Goal: Information Seeking & Learning: Learn about a topic

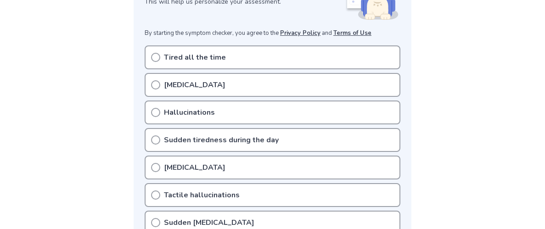
scroll to position [165, 0]
click at [161, 55] on div "Tired all the time" at bounding box center [273, 57] width 256 height 24
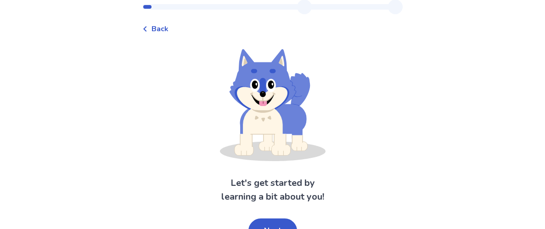
scroll to position [41, 0]
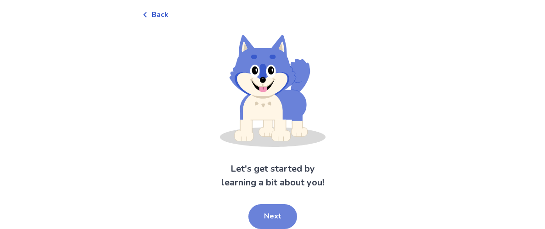
click at [279, 215] on button "Next" at bounding box center [273, 216] width 49 height 25
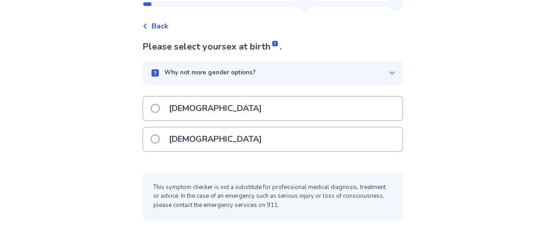
scroll to position [29, 0]
click at [353, 159] on div "Please select your sex at birth . Why not more gender options? [DEMOGRAPHIC_DAT…" at bounding box center [272, 130] width 261 height 181
click at [317, 150] on div "[DEMOGRAPHIC_DATA]" at bounding box center [272, 139] width 259 height 23
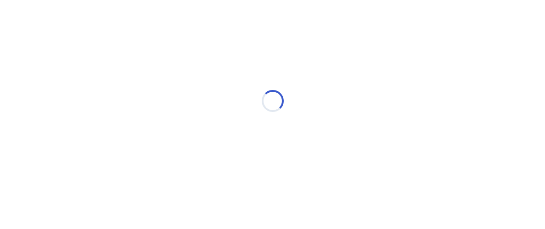
scroll to position [0, 0]
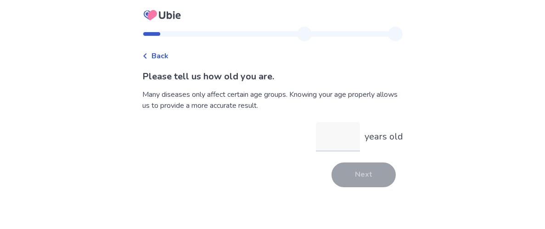
click at [335, 139] on input "years old" at bounding box center [338, 136] width 44 height 29
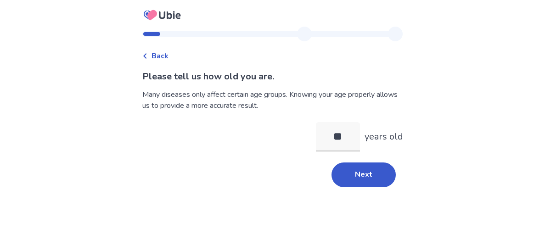
type input "**"
click at [444, 141] on div "Back Please tell us how old you are. Many diseases only affect certain age grou…" at bounding box center [272, 114] width 545 height 229
click at [379, 170] on button "Next" at bounding box center [364, 175] width 64 height 25
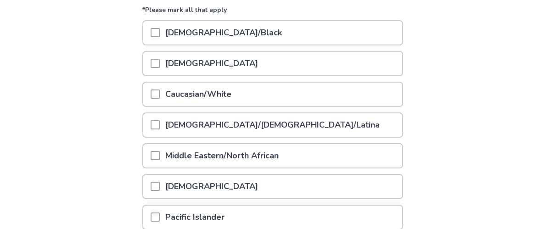
scroll to position [122, 0]
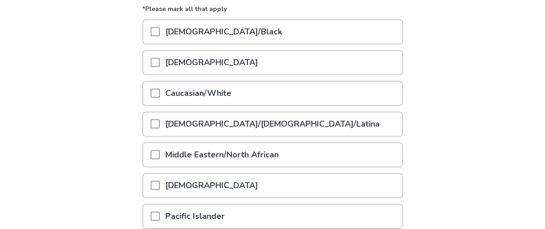
click at [364, 117] on div "[DEMOGRAPHIC_DATA]/[DEMOGRAPHIC_DATA]/Latina" at bounding box center [272, 124] width 259 height 23
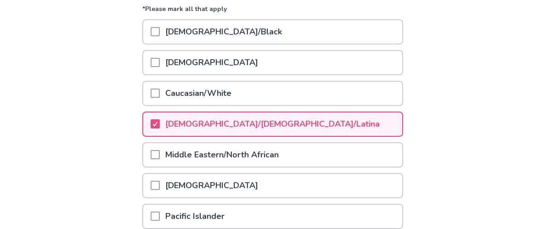
click at [374, 99] on div "Caucasian/White" at bounding box center [272, 93] width 259 height 23
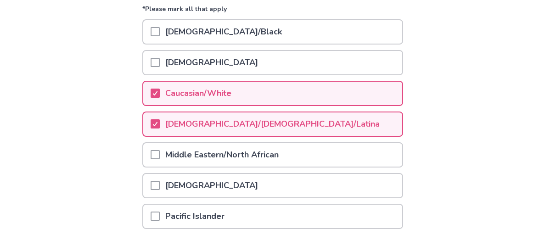
click at [367, 130] on div "[DEMOGRAPHIC_DATA]/[DEMOGRAPHIC_DATA]/Latina" at bounding box center [272, 124] width 259 height 23
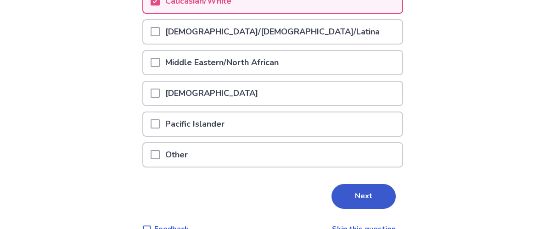
scroll to position [217, 0]
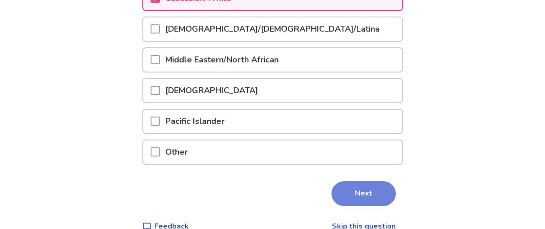
click at [374, 198] on button "Next" at bounding box center [364, 193] width 64 height 25
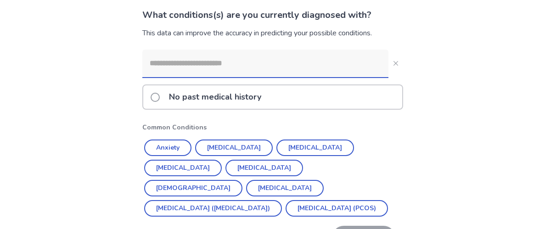
scroll to position [62, 0]
click at [181, 149] on button "Anxiety" at bounding box center [167, 147] width 47 height 17
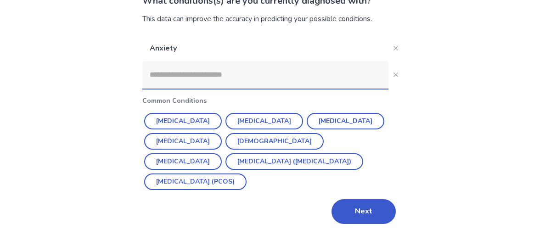
scroll to position [82, 0]
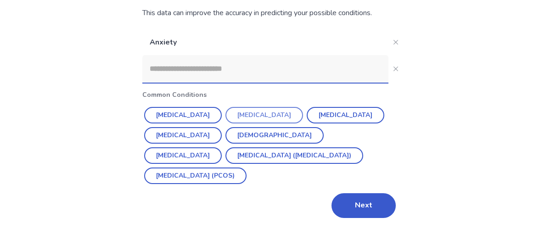
click at [255, 112] on button "[MEDICAL_DATA]" at bounding box center [265, 115] width 78 height 17
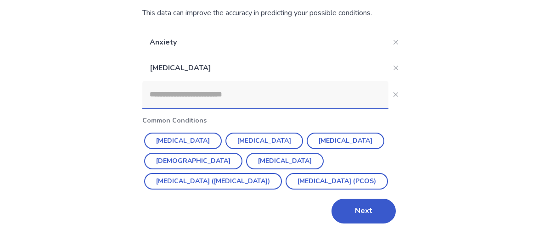
click at [332, 91] on input at bounding box center [265, 95] width 246 height 28
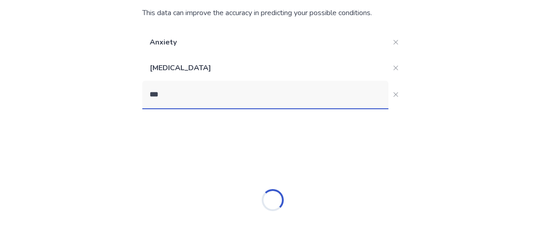
type input "****"
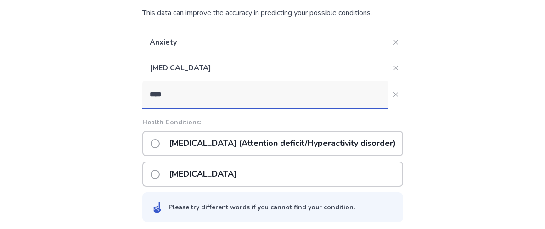
click at [328, 143] on p "[MEDICAL_DATA] (Attention deficit/Hyperactivity disorder)" at bounding box center [283, 143] width 238 height 23
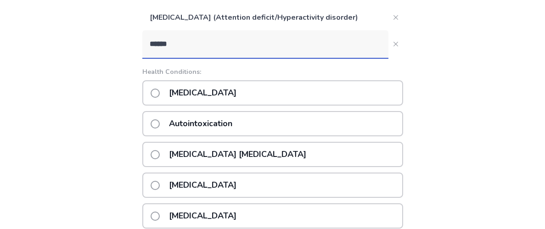
type input "******"
click at [334, 98] on div "[MEDICAL_DATA]" at bounding box center [272, 92] width 261 height 25
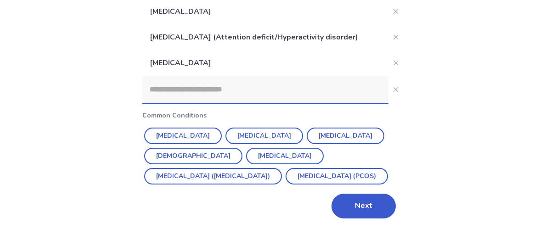
click at [163, 88] on input at bounding box center [265, 90] width 246 height 28
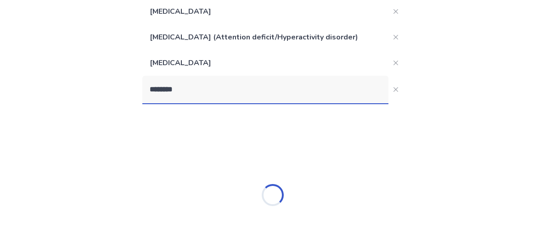
type input "*********"
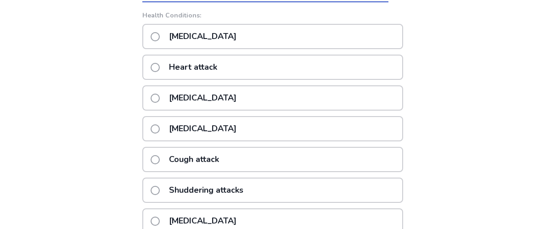
scroll to position [238, 0]
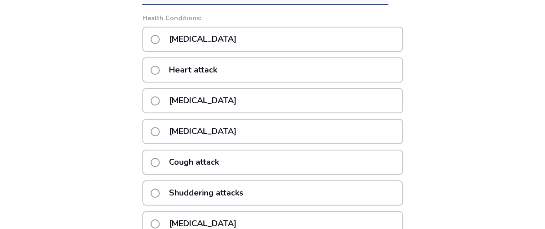
click at [188, 129] on p "[MEDICAL_DATA]" at bounding box center [203, 131] width 79 height 23
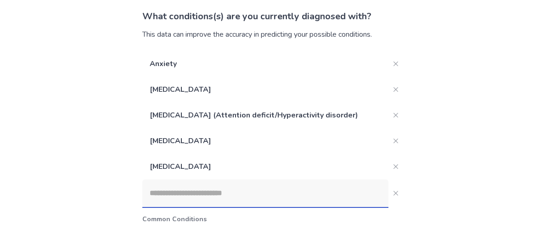
scroll to position [61, 0]
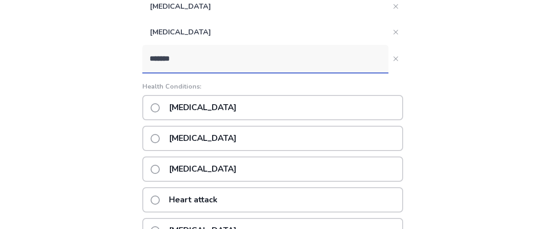
type input "*******"
click at [160, 109] on span at bounding box center [155, 107] width 9 height 9
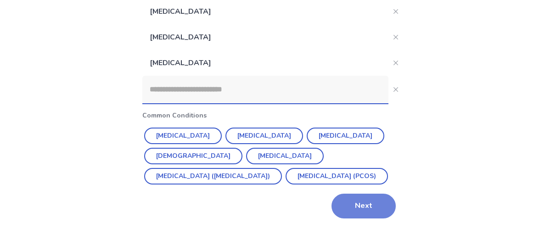
click at [351, 208] on button "Next" at bounding box center [364, 206] width 64 height 25
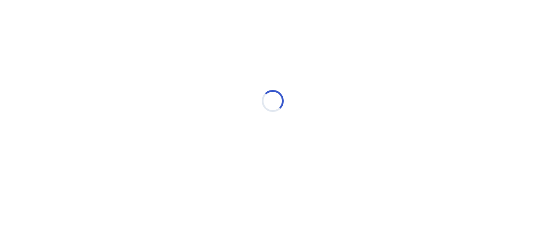
scroll to position [0, 0]
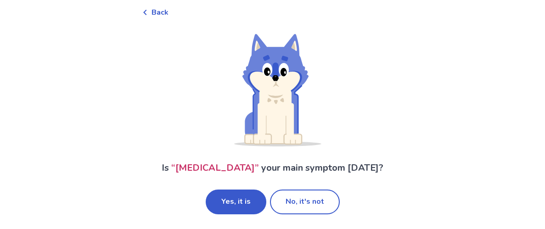
scroll to position [57, 0]
click at [236, 198] on button "Yes, it is" at bounding box center [236, 202] width 61 height 25
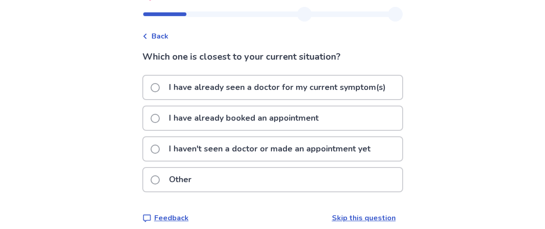
scroll to position [21, 0]
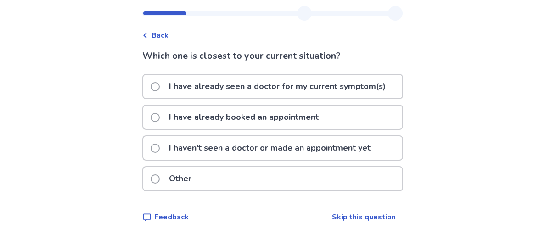
click at [156, 157] on label "I haven't seen a doctor or made an appointment yet" at bounding box center [264, 147] width 226 height 23
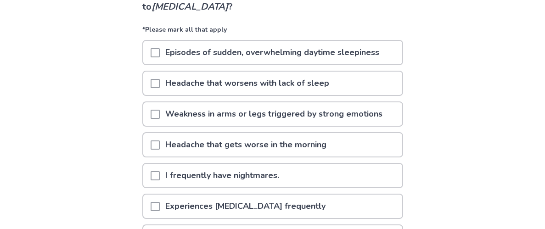
scroll to position [85, 0]
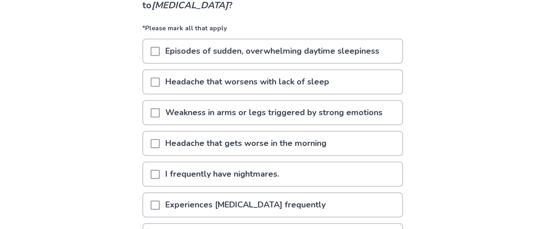
click at [160, 53] on span at bounding box center [155, 51] width 9 height 9
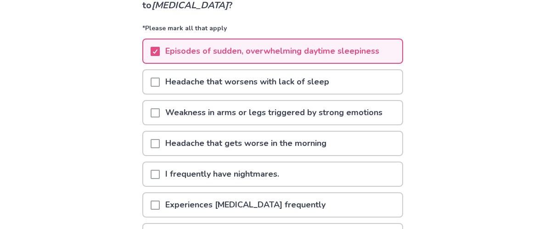
click at [158, 87] on div at bounding box center [155, 81] width 9 height 23
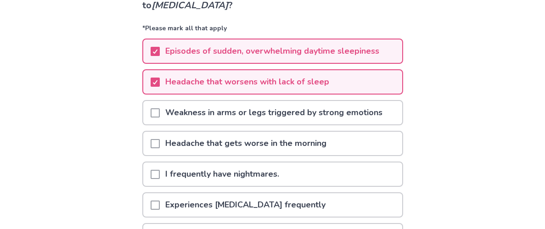
click at [160, 109] on span at bounding box center [155, 112] width 9 height 9
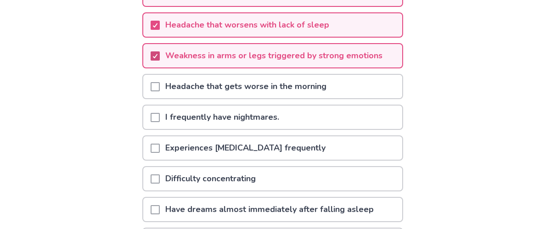
scroll to position [143, 0]
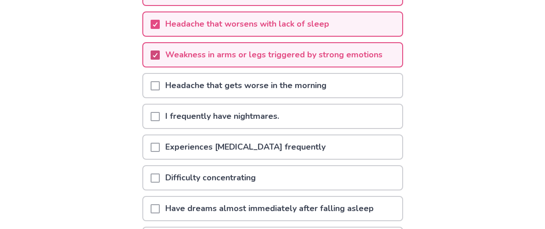
click at [160, 136] on div at bounding box center [155, 147] width 9 height 23
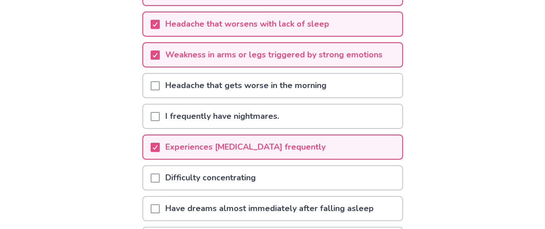
click at [160, 136] on div at bounding box center [155, 147] width 9 height 23
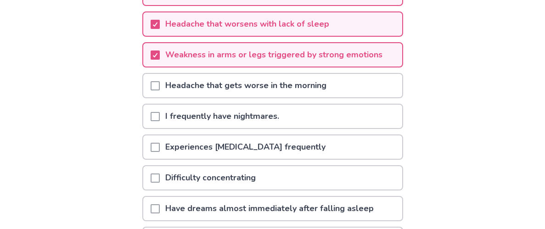
click at [160, 122] on div at bounding box center [155, 116] width 9 height 23
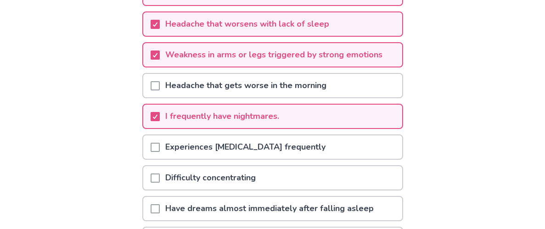
click at [160, 177] on span at bounding box center [155, 178] width 9 height 9
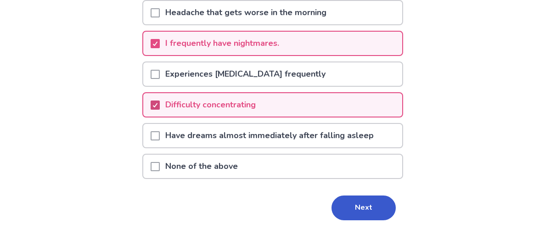
scroll to position [216, 0]
click at [158, 143] on div at bounding box center [155, 135] width 9 height 23
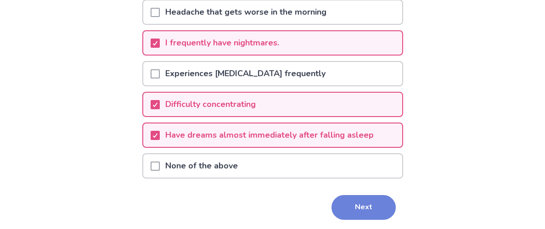
click at [351, 208] on button "Next" at bounding box center [364, 207] width 64 height 25
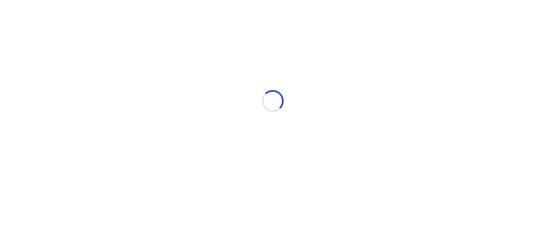
scroll to position [0, 0]
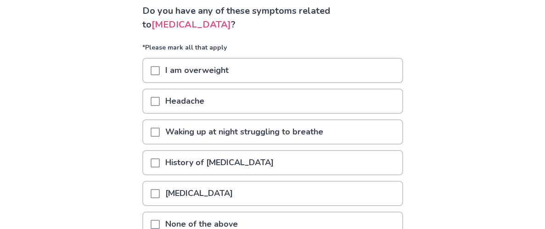
scroll to position [67, 0]
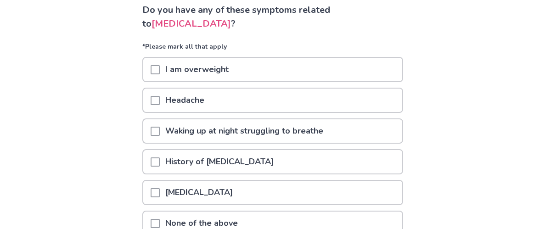
click at [157, 104] on div at bounding box center [155, 100] width 9 height 23
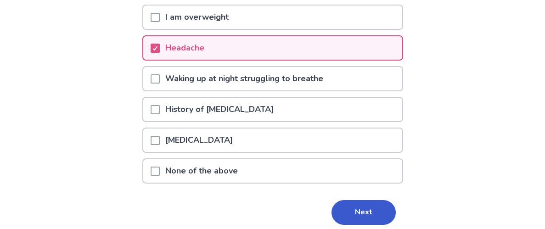
scroll to position [119, 0]
click at [156, 143] on div at bounding box center [155, 139] width 9 height 23
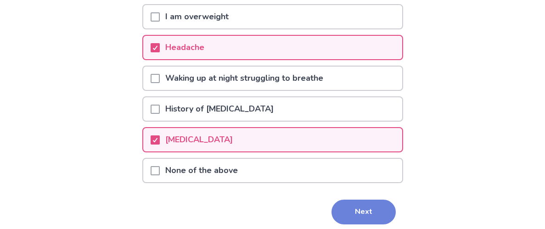
click at [343, 210] on button "Next" at bounding box center [364, 212] width 64 height 25
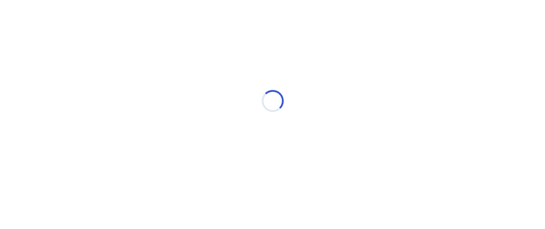
scroll to position [0, 0]
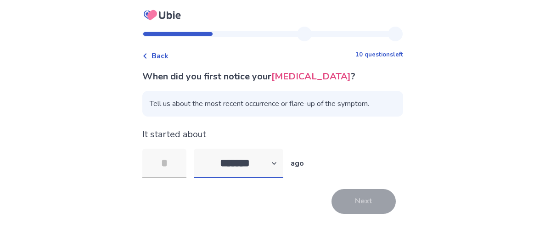
click at [277, 178] on select "******* ****** ******* ******** *******" at bounding box center [239, 163] width 90 height 29
select select "*"
click at [199, 162] on select "******* ****** ******* ******** *******" at bounding box center [239, 163] width 90 height 29
click at [178, 178] on input "tel" at bounding box center [164, 163] width 44 height 29
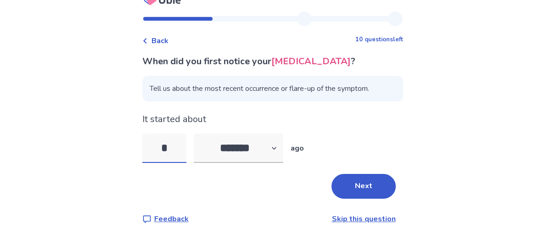
scroll to position [39, 0]
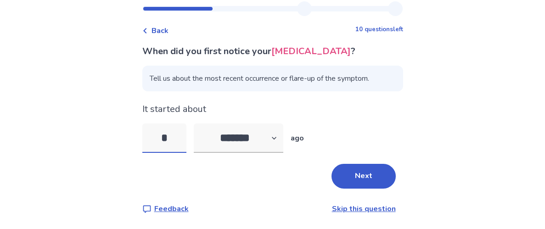
type input "*"
click at [351, 194] on div "When did you first notice your [MEDICAL_DATA] ? Tell us about the most recent o…" at bounding box center [272, 130] width 261 height 170
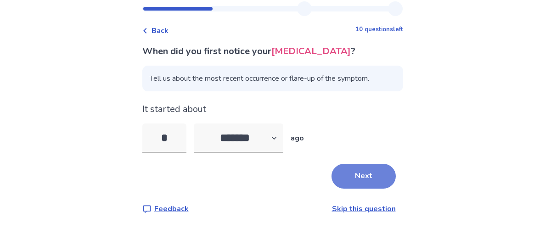
click at [336, 173] on button "Next" at bounding box center [364, 176] width 64 height 25
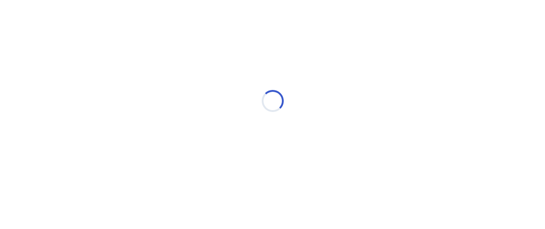
scroll to position [0, 0]
select select "*"
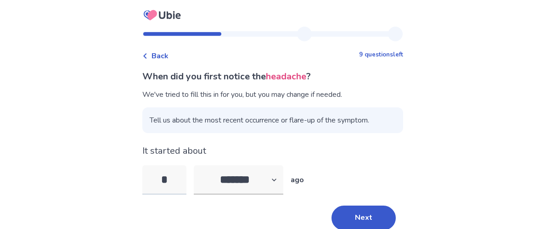
click at [164, 179] on input "*" at bounding box center [164, 179] width 44 height 29
click at [177, 183] on input "*" at bounding box center [164, 179] width 44 height 29
type input "**"
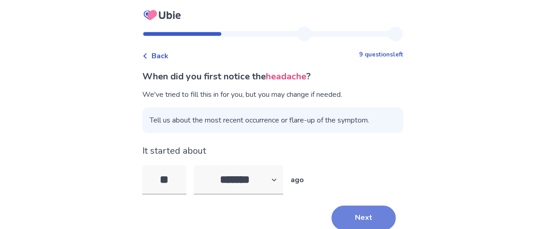
click at [357, 219] on button "Next" at bounding box center [364, 218] width 64 height 25
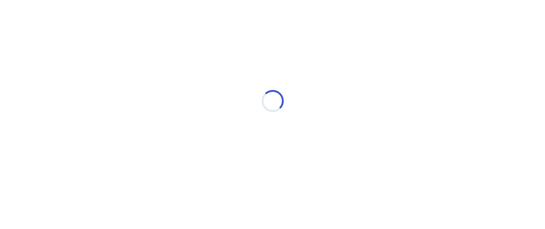
select select "*"
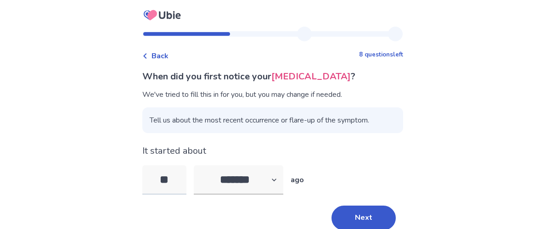
click at [184, 172] on input "**" at bounding box center [164, 179] width 44 height 29
type input "*"
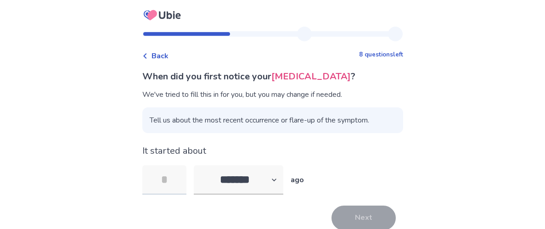
type input "*"
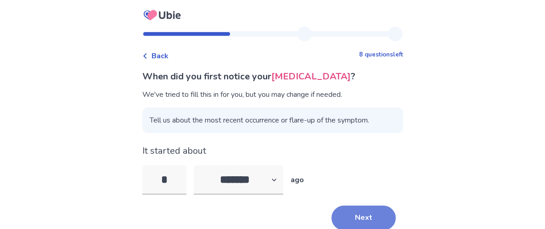
click at [376, 215] on button "Next" at bounding box center [364, 218] width 64 height 25
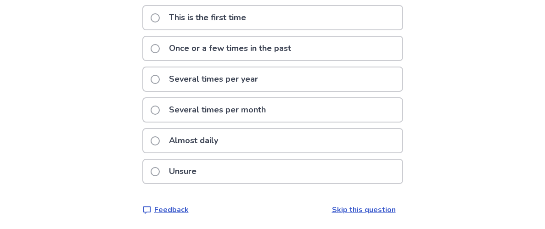
scroll to position [89, 0]
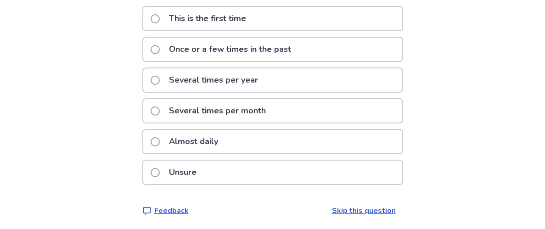
click at [261, 173] on div "Unsure" at bounding box center [272, 172] width 259 height 23
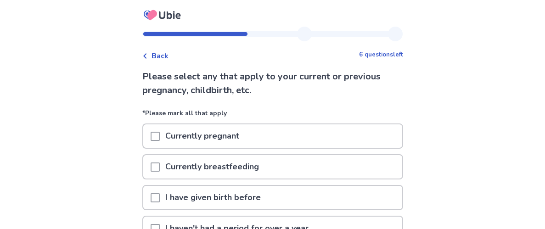
click at [150, 61] on div "Back" at bounding box center [155, 56] width 26 height 11
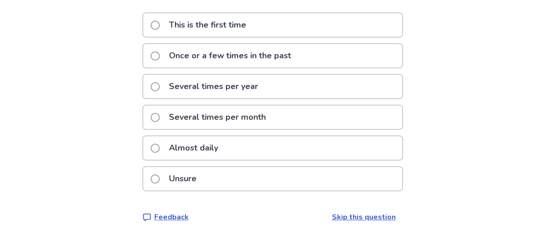
scroll to position [102, 0]
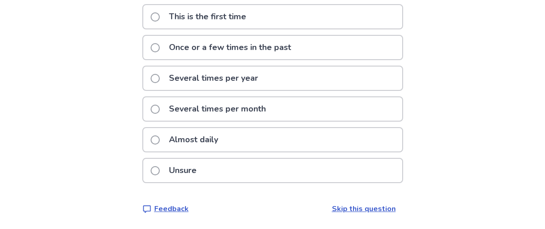
click at [276, 140] on div "Almost daily" at bounding box center [272, 139] width 259 height 23
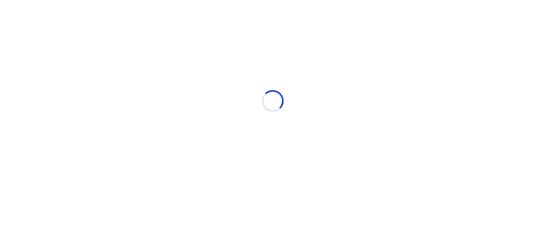
scroll to position [0, 0]
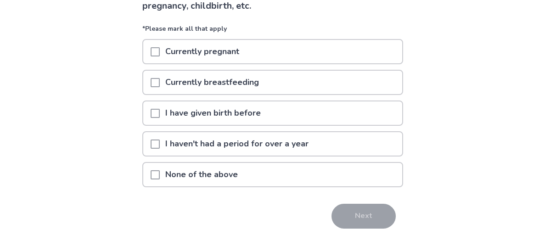
scroll to position [85, 0]
click at [149, 175] on div "None of the above" at bounding box center [272, 174] width 259 height 23
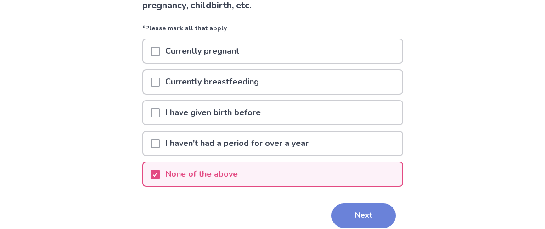
click at [374, 207] on button "Next" at bounding box center [364, 216] width 64 height 25
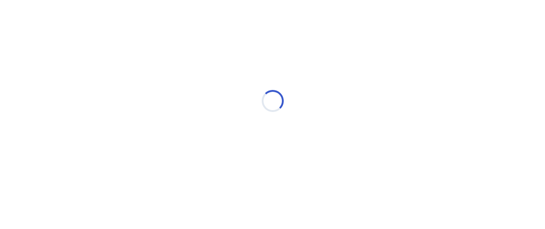
scroll to position [0, 0]
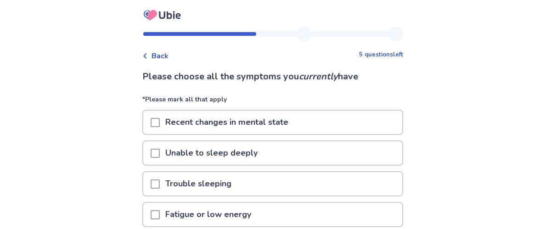
click at [160, 126] on span at bounding box center [155, 122] width 9 height 9
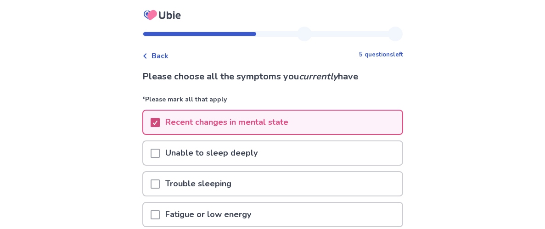
click at [160, 152] on span at bounding box center [155, 153] width 9 height 9
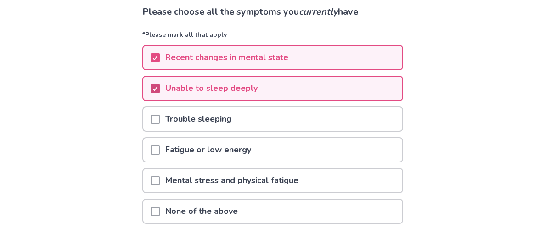
click at [156, 125] on div at bounding box center [155, 119] width 9 height 23
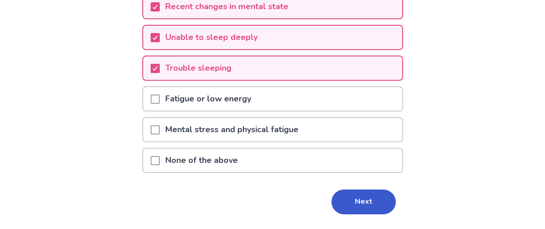
scroll to position [117, 0]
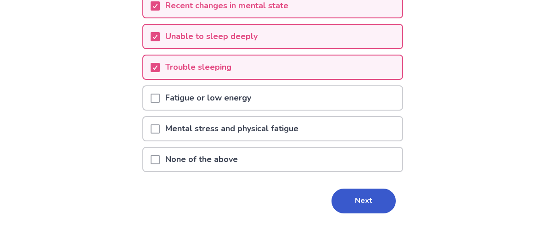
click at [160, 103] on div at bounding box center [155, 97] width 9 height 23
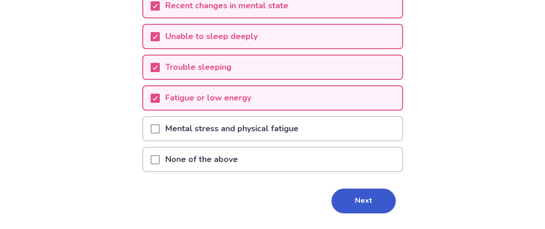
click at [181, 129] on p "Mental stress and physical fatigue" at bounding box center [232, 128] width 144 height 23
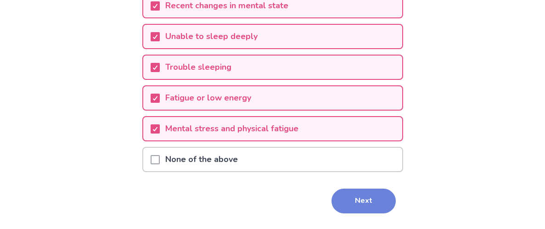
click at [356, 203] on button "Next" at bounding box center [364, 201] width 64 height 25
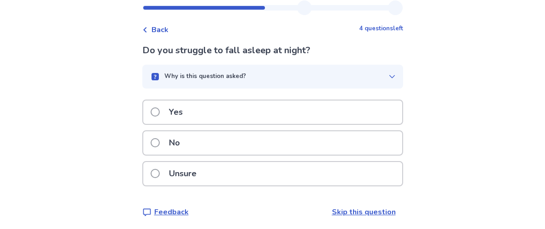
scroll to position [28, 0]
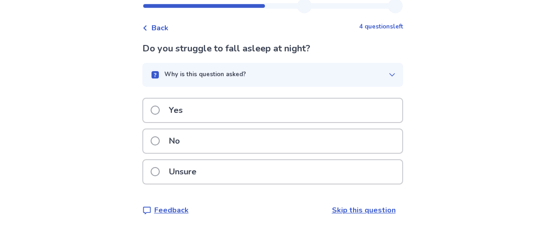
click at [179, 111] on p "Yes" at bounding box center [176, 110] width 25 height 23
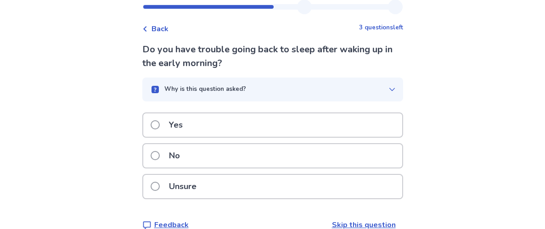
scroll to position [28, 0]
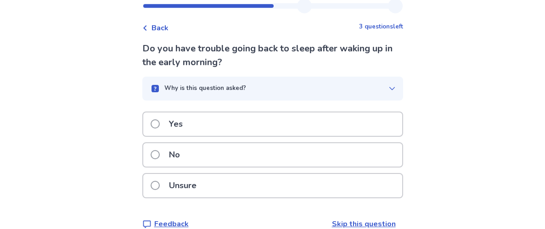
click at [159, 157] on span at bounding box center [155, 154] width 9 height 9
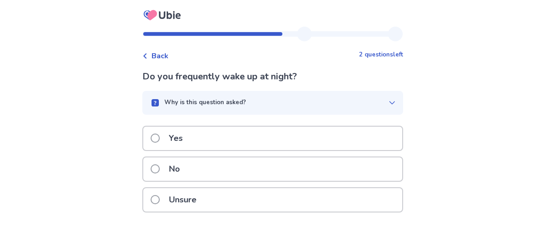
click at [183, 141] on p "Yes" at bounding box center [176, 138] width 25 height 23
click at [303, 139] on div "Yes" at bounding box center [272, 138] width 259 height 23
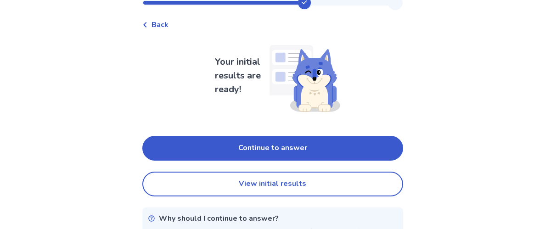
scroll to position [32, 0]
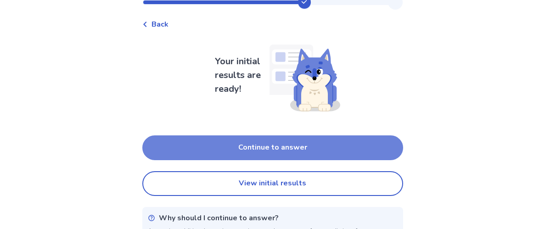
click at [355, 147] on button "Continue to answer" at bounding box center [272, 148] width 261 height 25
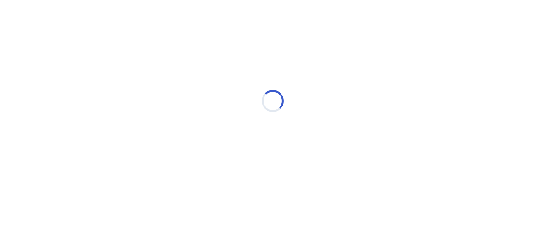
scroll to position [0, 0]
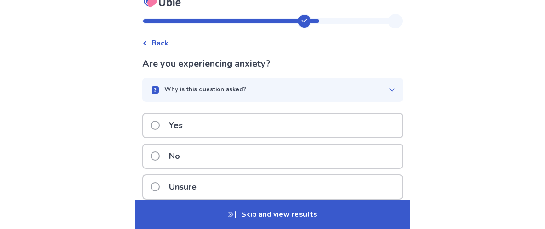
scroll to position [28, 0]
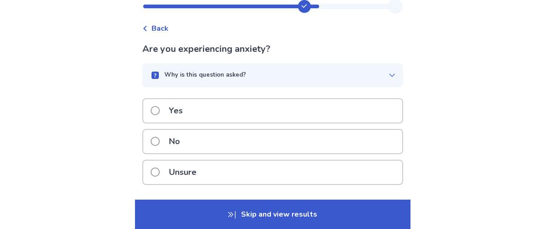
click at [327, 108] on div "Yes" at bounding box center [272, 110] width 259 height 23
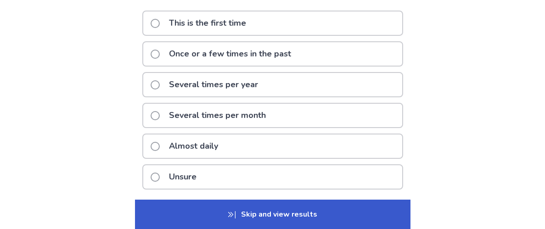
scroll to position [86, 0]
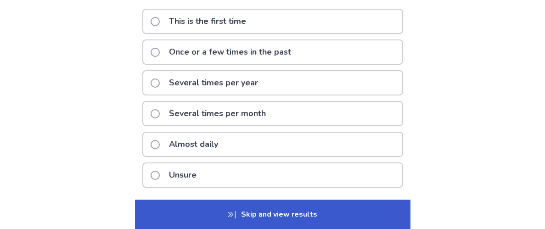
click at [375, 146] on div "Almost daily" at bounding box center [272, 144] width 259 height 23
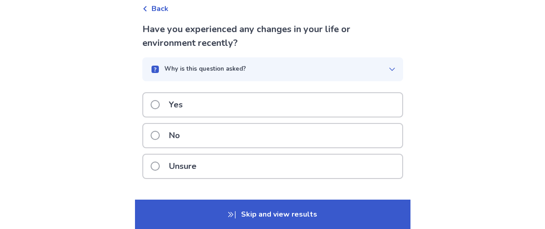
scroll to position [48, 0]
click at [378, 170] on div "Unsure" at bounding box center [272, 165] width 259 height 23
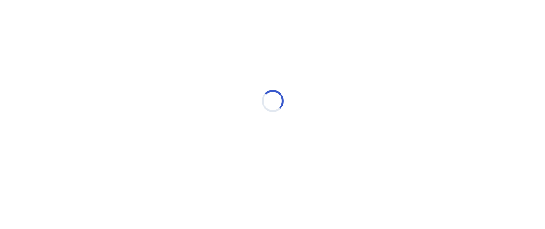
scroll to position [0, 0]
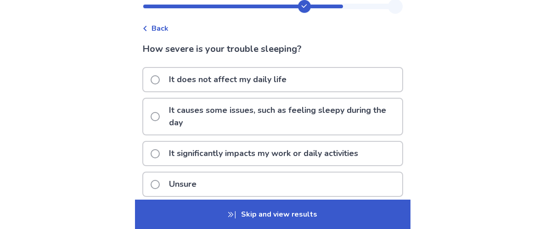
scroll to position [27, 0]
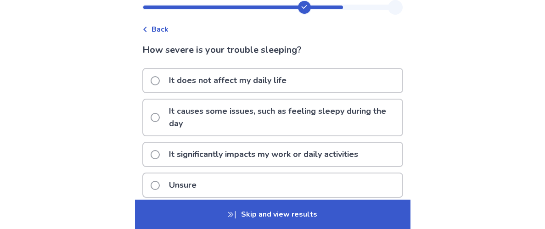
click at [377, 164] on div "It significantly impacts my work or daily activities" at bounding box center [272, 154] width 259 height 23
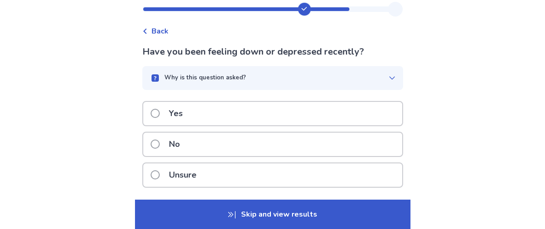
scroll to position [28, 0]
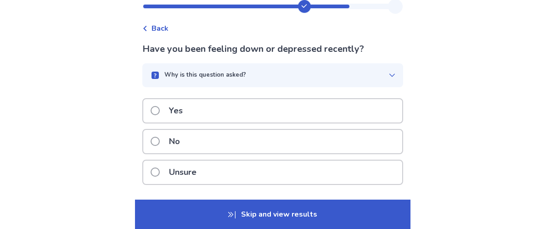
click at [385, 114] on div "Yes" at bounding box center [272, 110] width 259 height 23
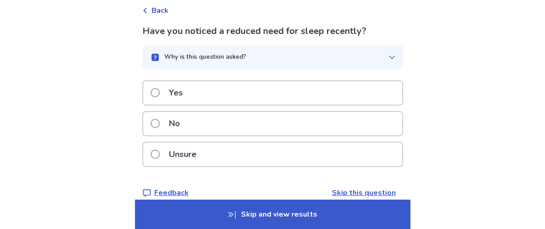
scroll to position [57, 0]
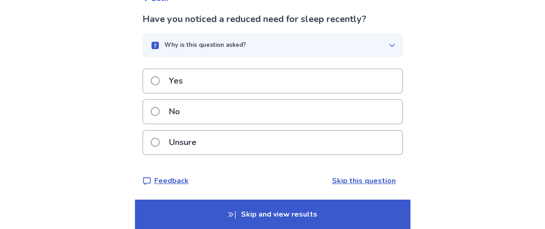
click at [171, 57] on button "Why is this question asked?" at bounding box center [272, 46] width 261 height 24
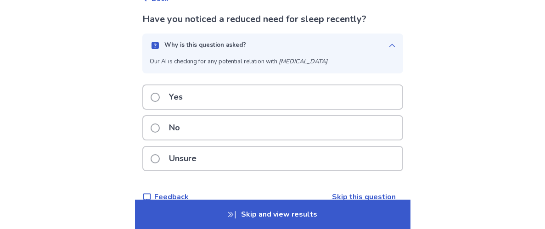
click at [181, 50] on button "Why is this question asked?" at bounding box center [272, 46] width 261 height 24
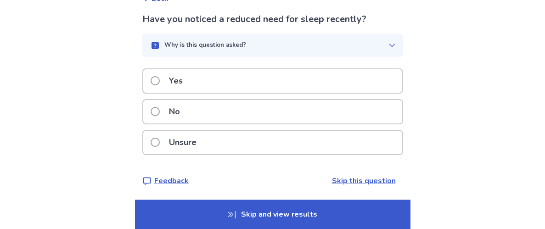
click at [158, 89] on label "Yes" at bounding box center [170, 80] width 38 height 23
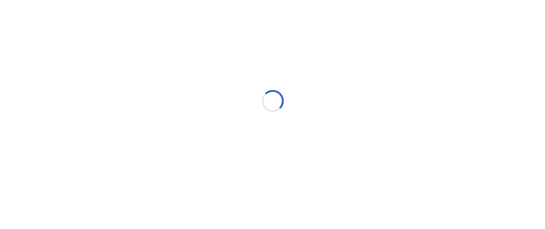
scroll to position [0, 0]
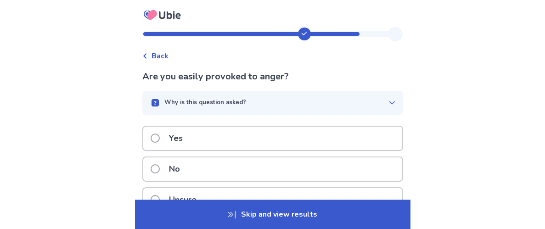
click at [186, 142] on p "Yes" at bounding box center [176, 138] width 25 height 23
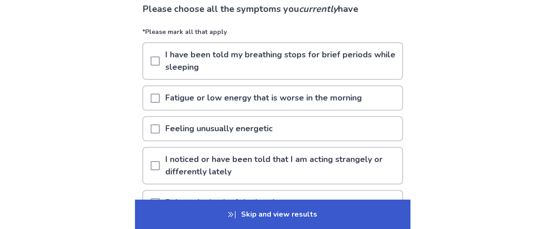
scroll to position [69, 0]
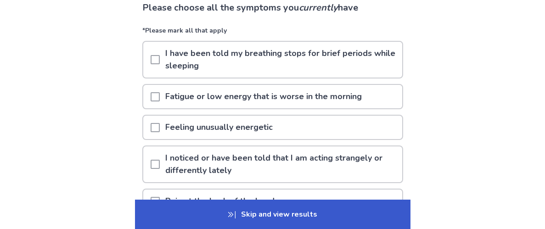
click at [377, 176] on p "I noticed or have been told that I am acting strangely or differently lately" at bounding box center [281, 165] width 243 height 36
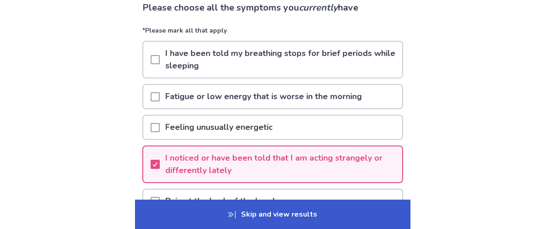
click at [380, 103] on div "Fatigue or low energy that is worse in the morning" at bounding box center [272, 96] width 259 height 23
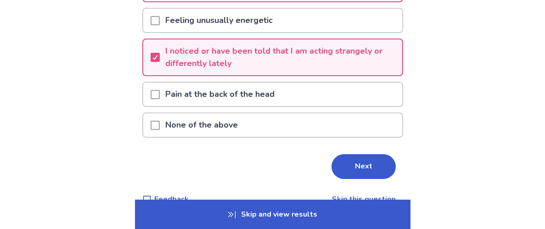
scroll to position [172, 0]
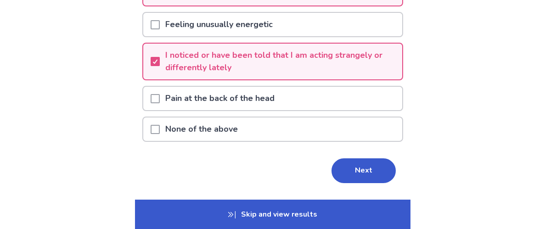
click at [391, 101] on div "Pain at the back of the head" at bounding box center [272, 98] width 259 height 23
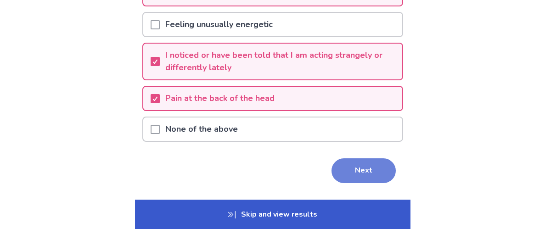
click at [355, 178] on button "Next" at bounding box center [364, 171] width 64 height 25
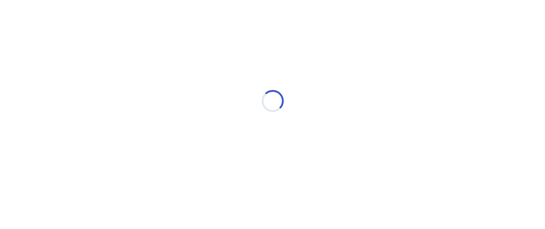
scroll to position [0, 0]
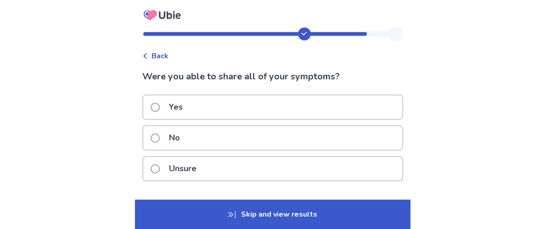
click at [160, 138] on span at bounding box center [155, 138] width 9 height 9
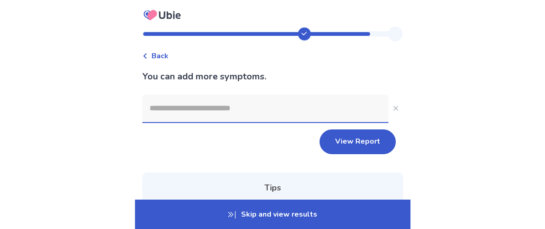
click at [176, 120] on input at bounding box center [265, 109] width 246 height 28
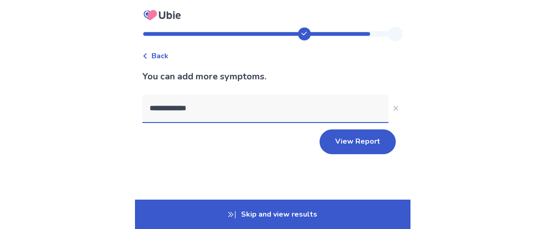
type input "**********"
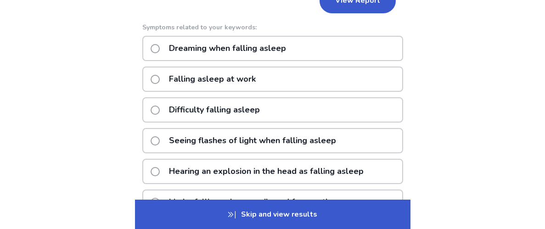
scroll to position [143, 0]
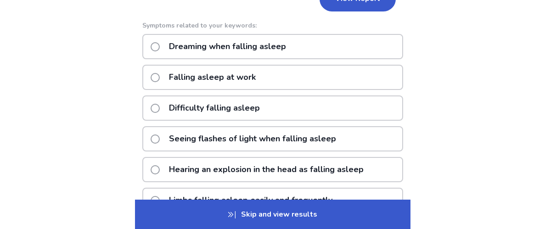
click at [217, 80] on p "Falling asleep at work" at bounding box center [213, 77] width 98 height 23
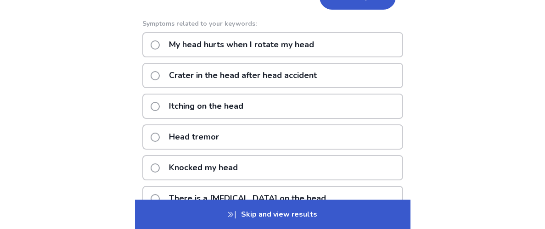
scroll to position [171, 0]
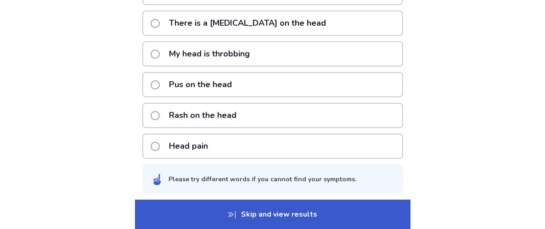
type input "****"
click at [282, 146] on div "Head pain" at bounding box center [272, 146] width 261 height 25
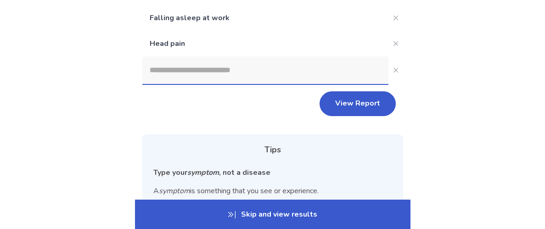
scroll to position [67, 0]
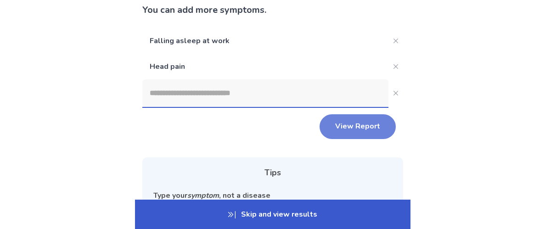
click at [367, 119] on button "View Report" at bounding box center [358, 126] width 76 height 25
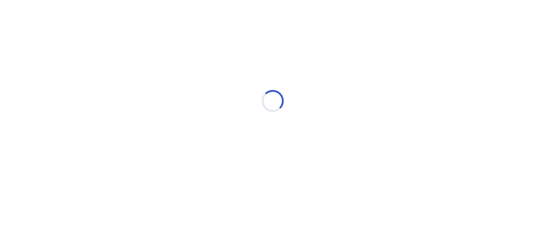
scroll to position [0, 0]
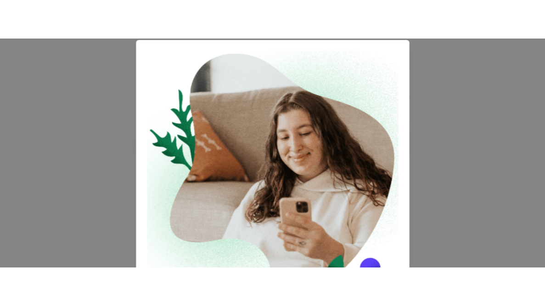
scroll to position [57, 0]
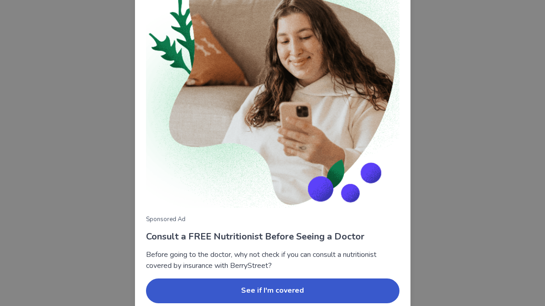
click at [85, 212] on div "Sponsored Ad Consult a FREE Nutritionist Before Seeing a Doctor Before going to…" at bounding box center [272, 153] width 545 height 306
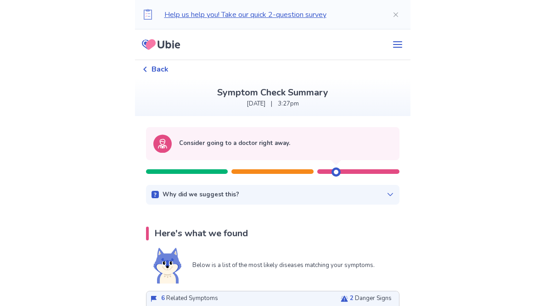
click at [170, 194] on p "Why did we suggest this?" at bounding box center [201, 195] width 77 height 9
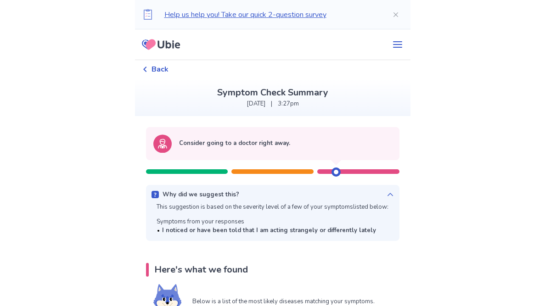
click at [171, 206] on p "This suggestion is based on the severity level of a few of your symptoms listed…" at bounding box center [273, 207] width 232 height 9
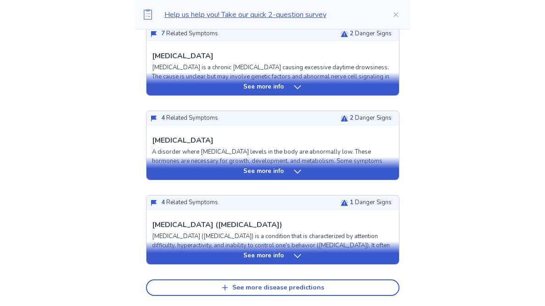
scroll to position [351, 0]
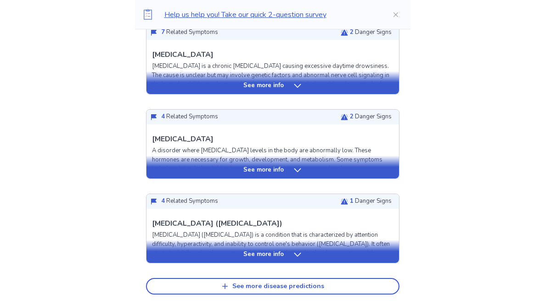
click at [177, 229] on div "Here's what we found Below is a list of the most likely diseases matching your …" at bounding box center [273, 85] width 276 height 419
click at [181, 229] on div "See more info" at bounding box center [273, 254] width 253 height 9
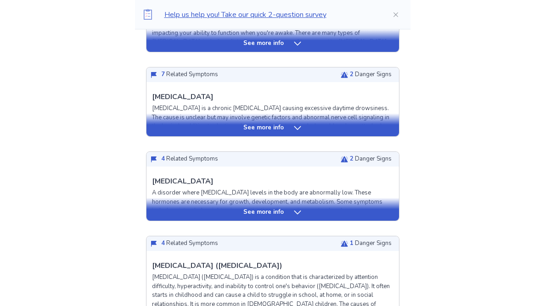
scroll to position [306, 0]
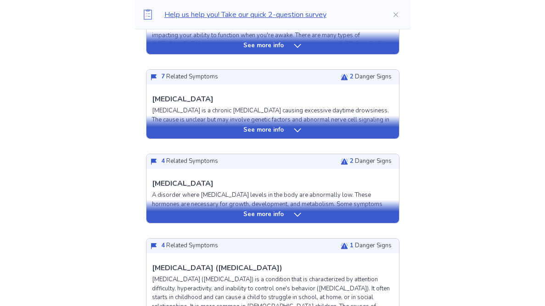
click at [192, 212] on div "See more info" at bounding box center [273, 214] width 253 height 9
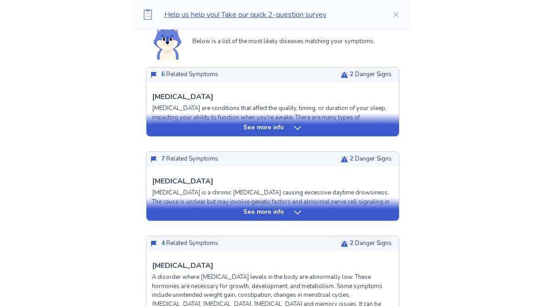
scroll to position [221, 0]
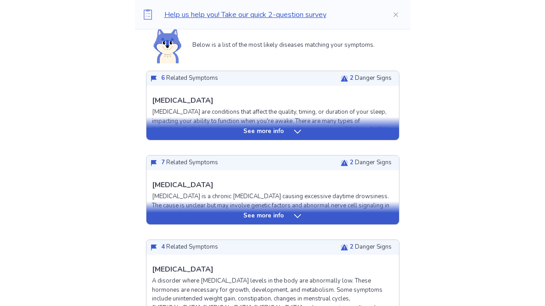
click at [198, 217] on div "See more info" at bounding box center [273, 216] width 253 height 9
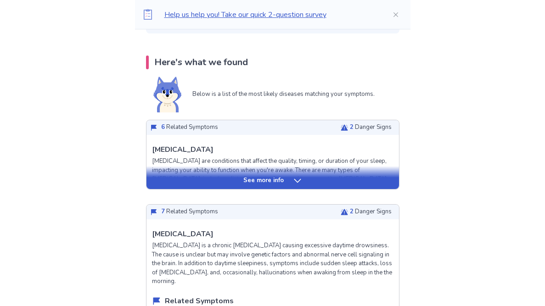
scroll to position [170, 0]
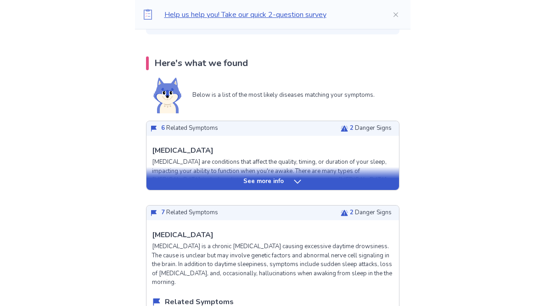
click at [169, 187] on div "See more info" at bounding box center [273, 178] width 253 height 23
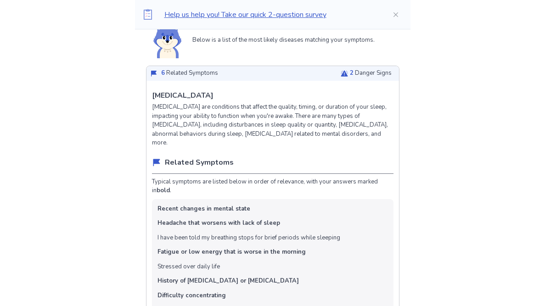
scroll to position [226, 0]
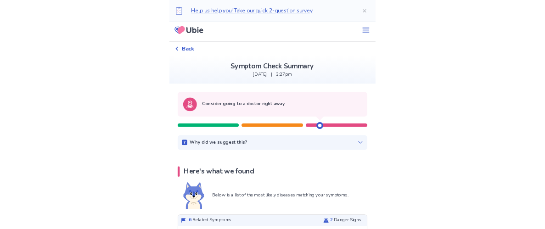
scroll to position [6, 0]
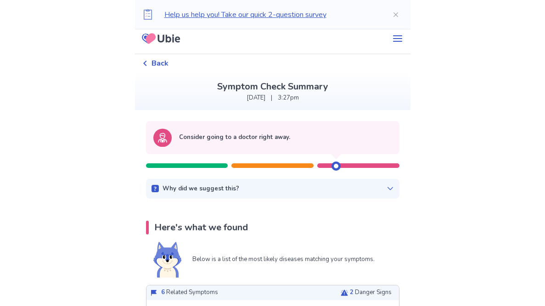
click at [280, 173] on div "Consider going to a doctor right away. Why did we suggest this? This suggestion…" at bounding box center [273, 160] width 276 height 78
click at [285, 164] on div at bounding box center [273, 166] width 82 height 5
